Goal: Complete application form: Complete application form

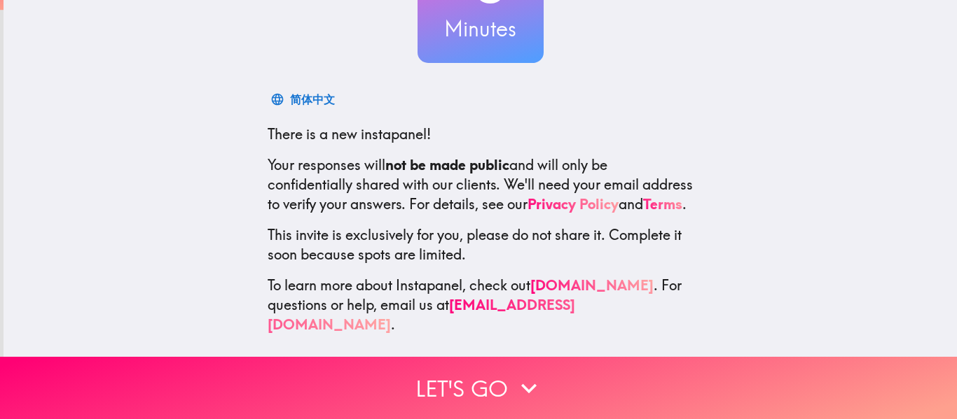
scroll to position [163, 0]
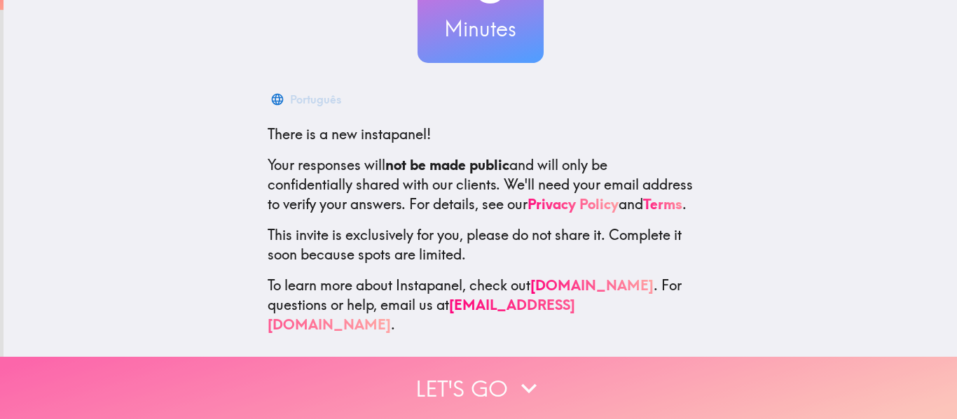
click at [443, 365] on button "Let's go" at bounding box center [478, 388] width 957 height 62
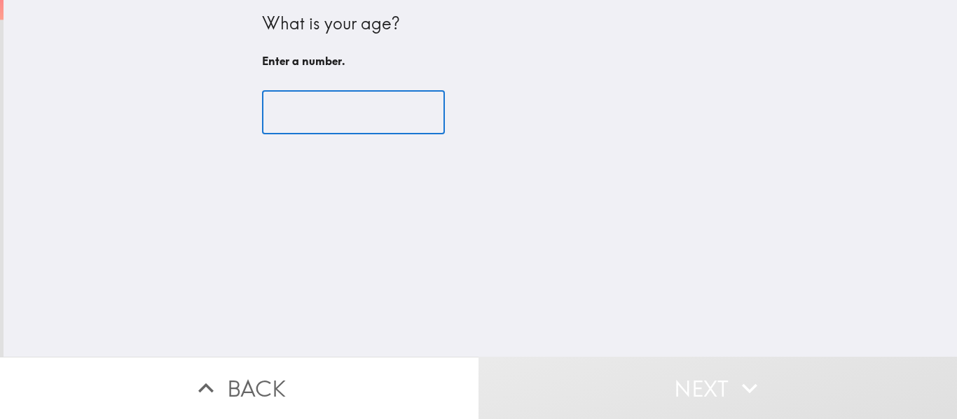
click at [287, 113] on input "number" at bounding box center [353, 112] width 183 height 43
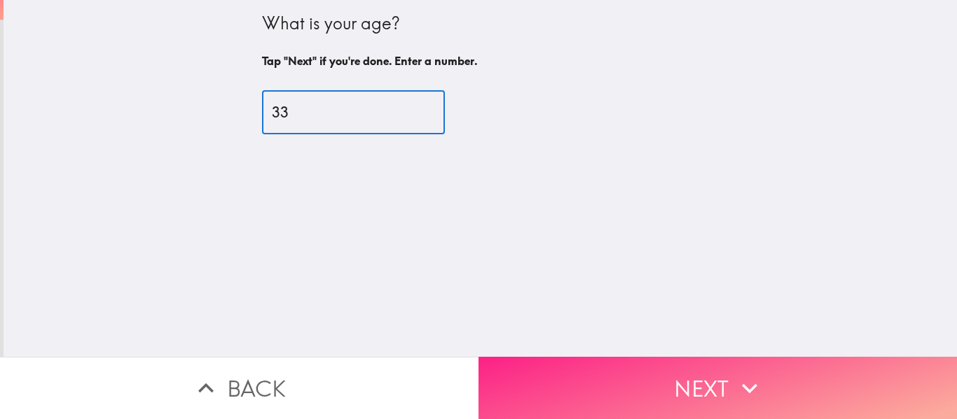
type input "33"
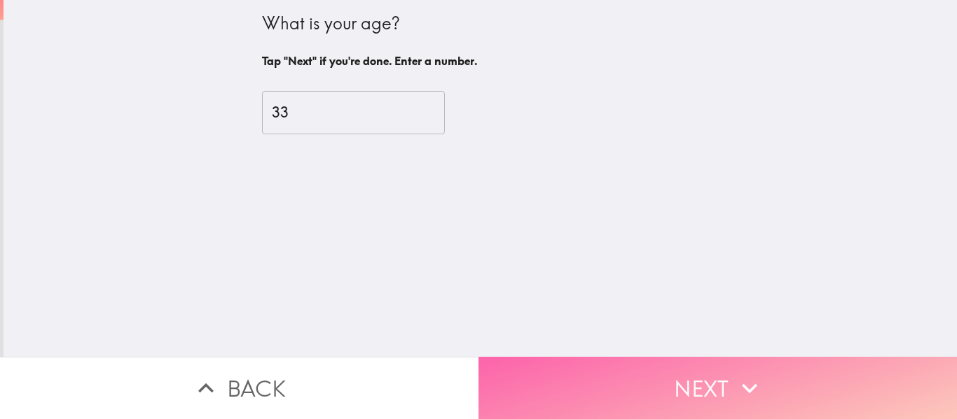
click at [595, 368] on button "Next" at bounding box center [717, 388] width 478 height 62
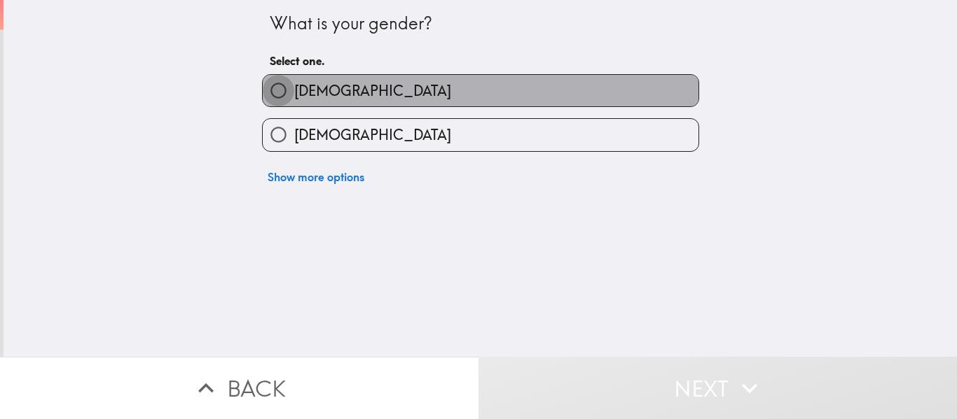
click at [263, 98] on input "[DEMOGRAPHIC_DATA]" at bounding box center [279, 91] width 32 height 32
radio input "true"
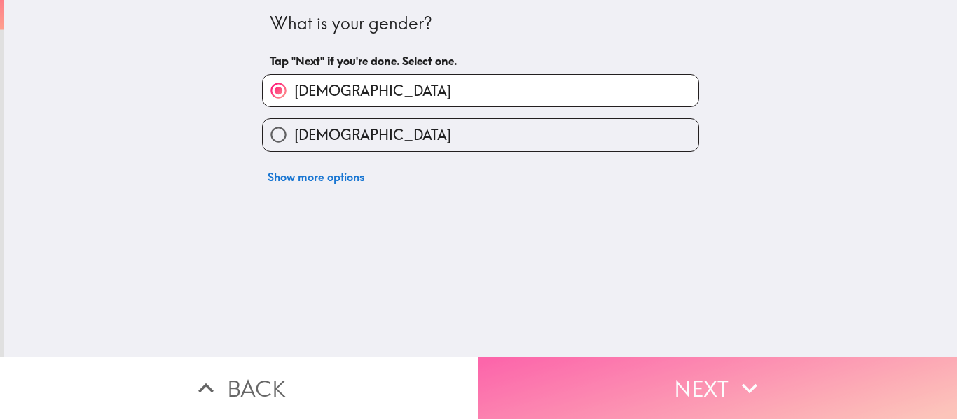
click at [553, 363] on button "Next" at bounding box center [717, 388] width 478 height 62
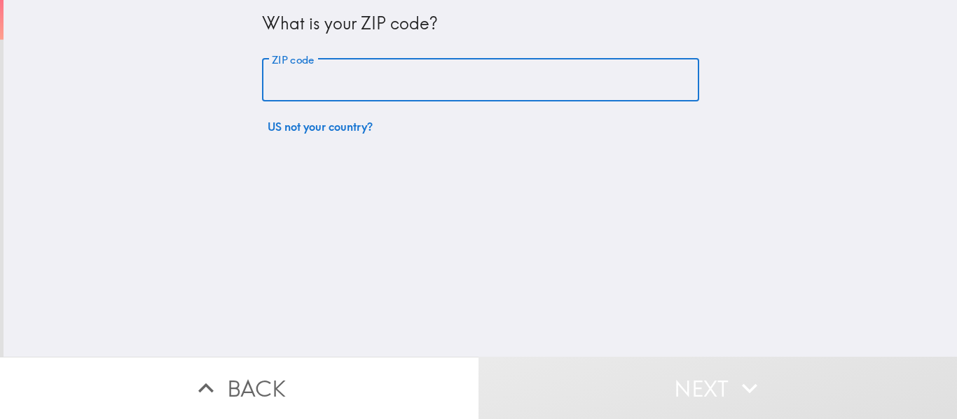
click at [307, 80] on input "ZIP code" at bounding box center [480, 80] width 437 height 43
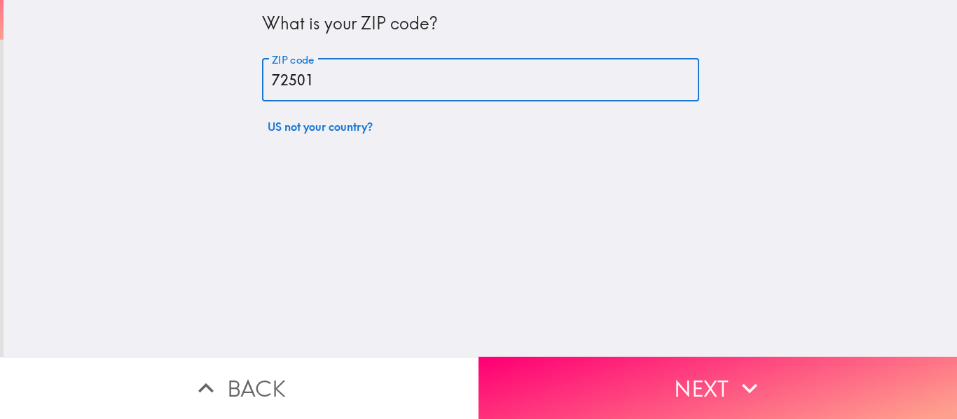
click at [275, 81] on input "72501" at bounding box center [480, 80] width 437 height 43
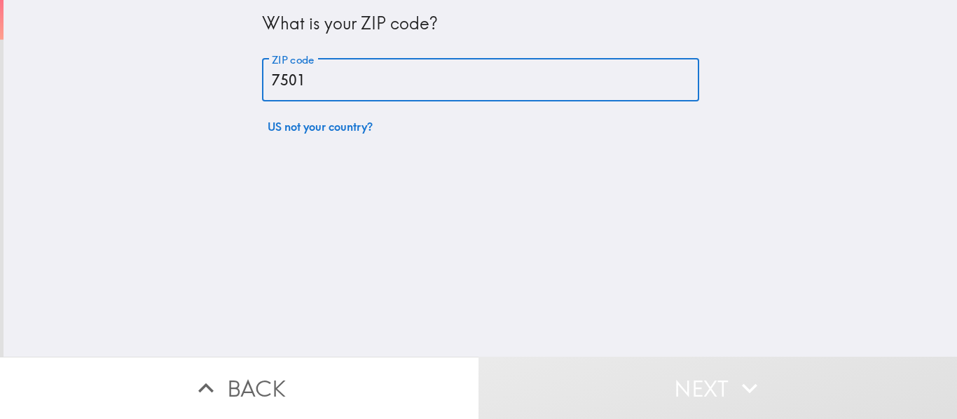
click at [276, 78] on input "7501" at bounding box center [480, 80] width 437 height 43
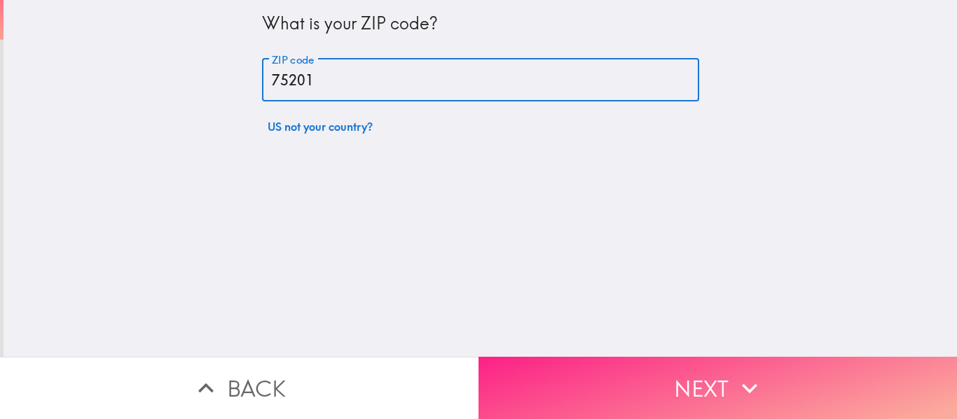
type input "75201"
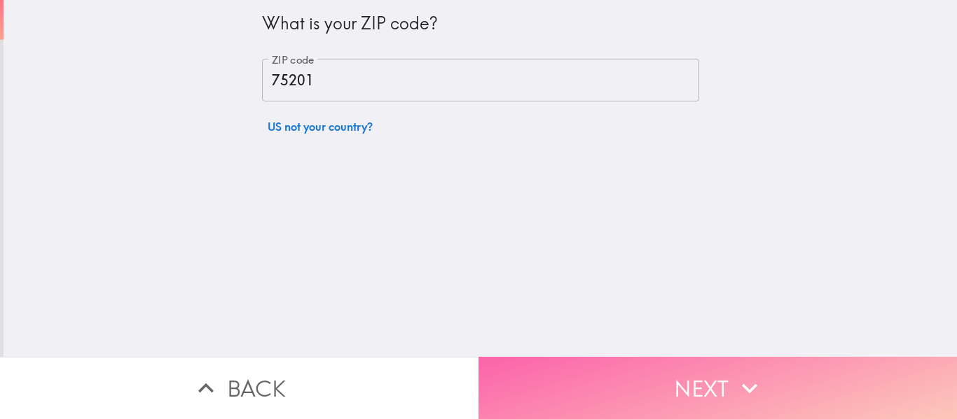
click at [634, 376] on button "Next" at bounding box center [717, 388] width 478 height 62
